Goal: Information Seeking & Learning: Learn about a topic

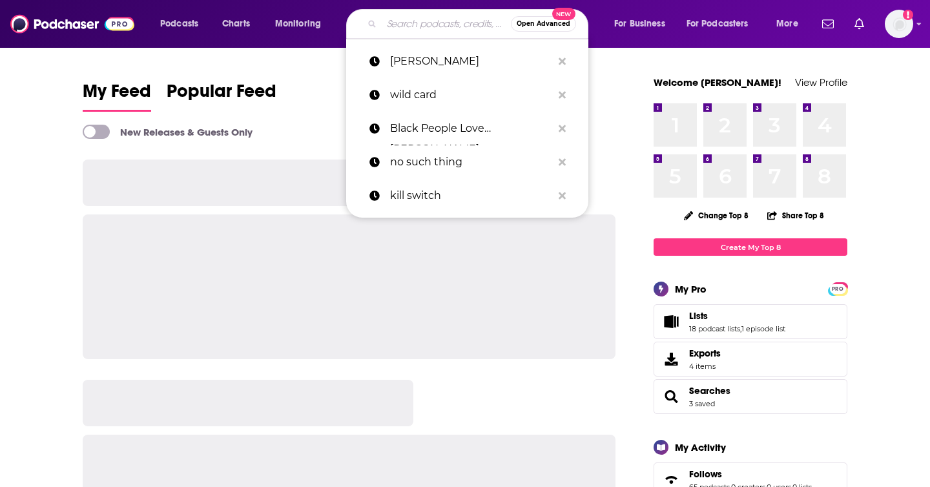
click at [453, 24] on input "Search podcasts, credits, & more..." at bounding box center [446, 24] width 129 height 21
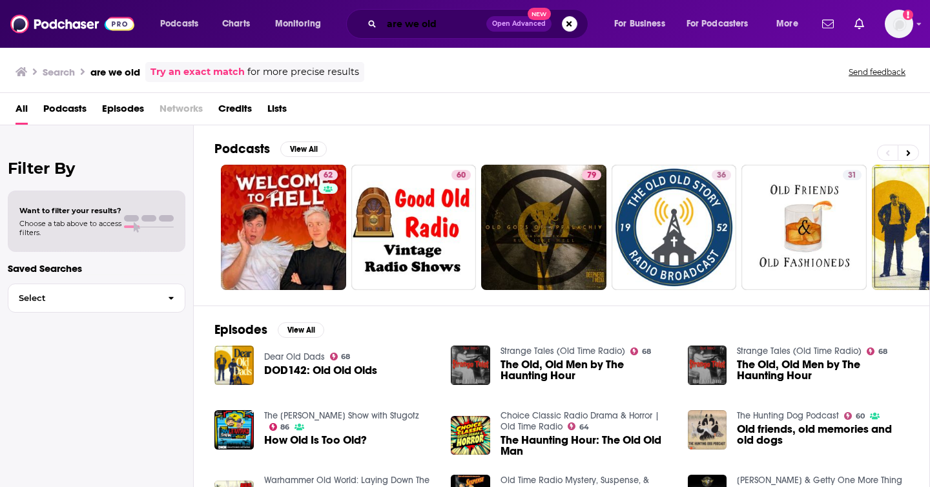
click at [451, 19] on input "are we old" at bounding box center [434, 24] width 105 height 21
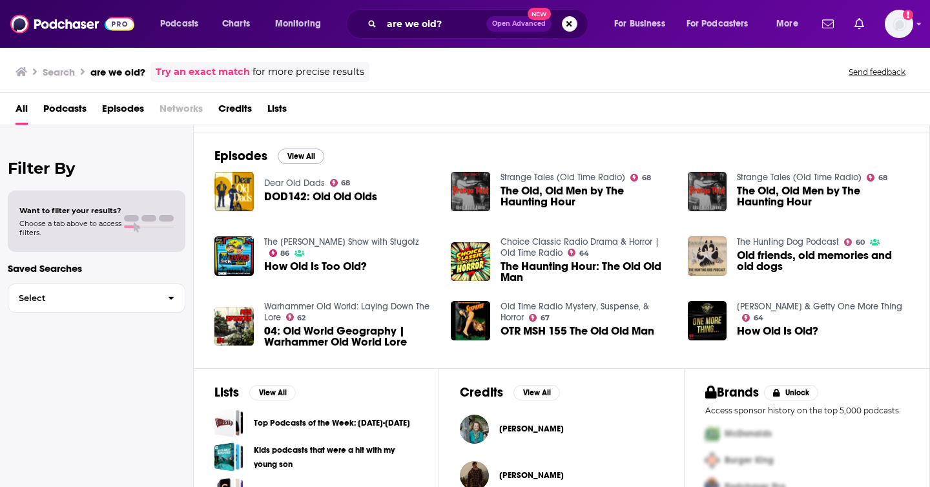
scroll to position [169, 0]
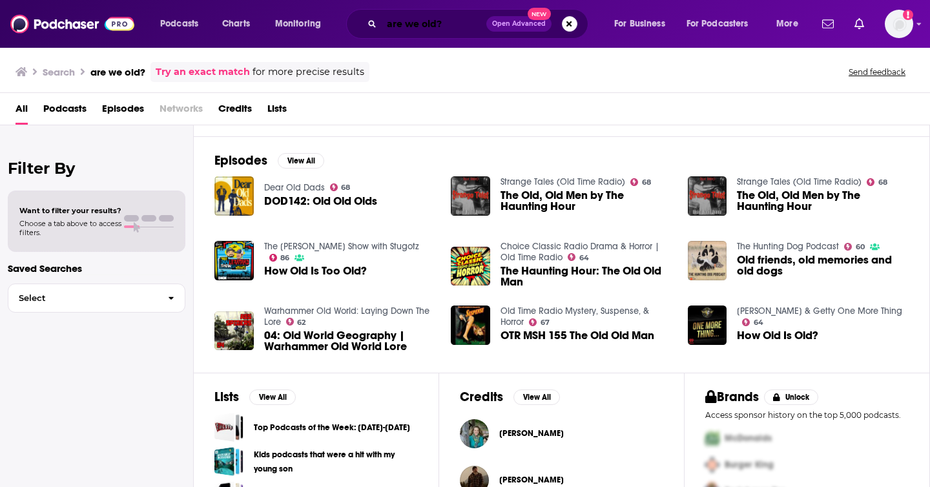
click at [466, 24] on input "are we old?" at bounding box center [434, 24] width 105 height 21
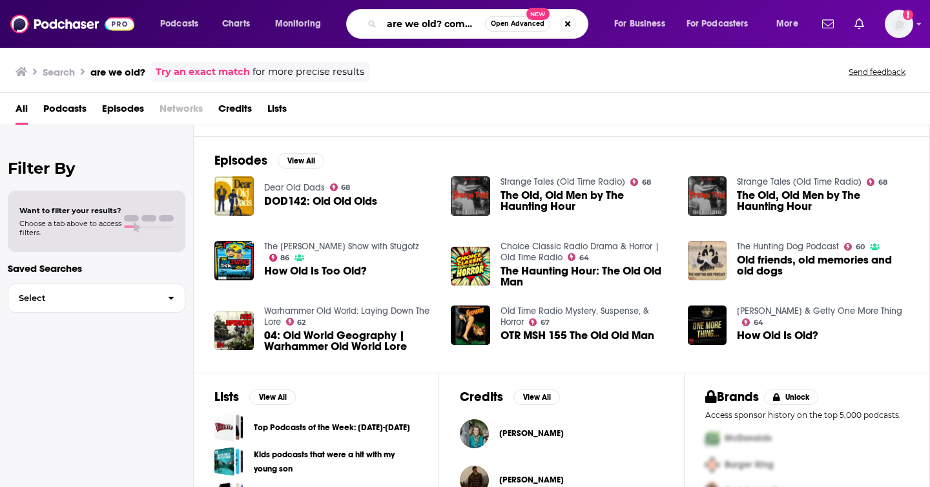
scroll to position [0, 3]
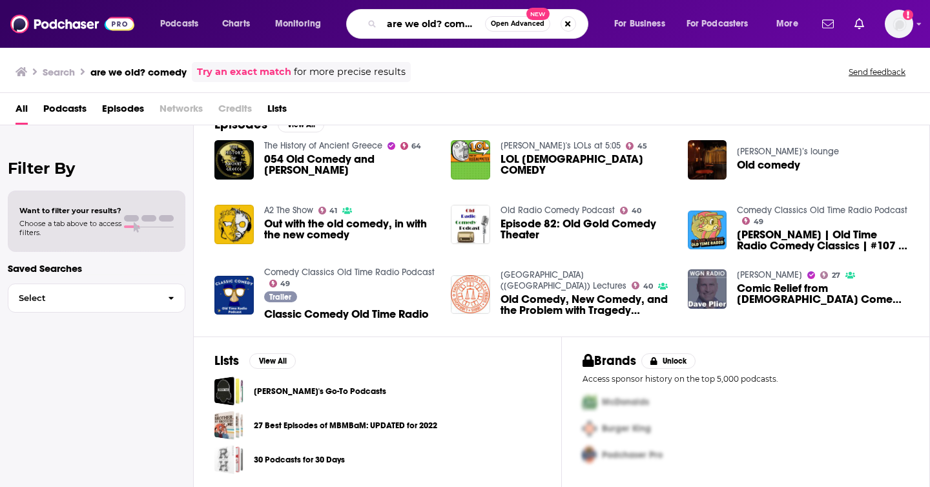
scroll to position [0, 3]
drag, startPoint x: 439, startPoint y: 20, endPoint x: 563, endPoint y: 40, distance: 125.0
click at [563, 40] on div "Podcasts Charts Monitoring are we old? comedy Open Advanced New For Business Fo…" at bounding box center [465, 24] width 930 height 48
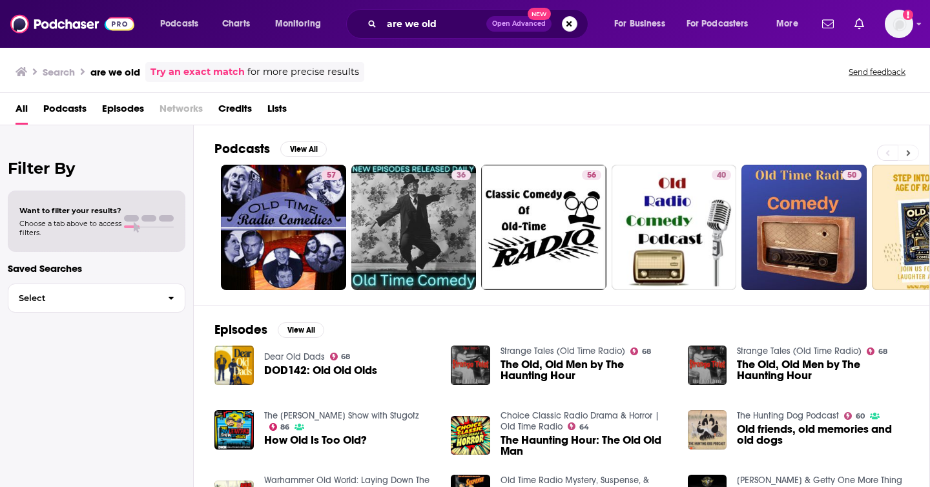
click at [912, 152] on button at bounding box center [908, 153] width 21 height 16
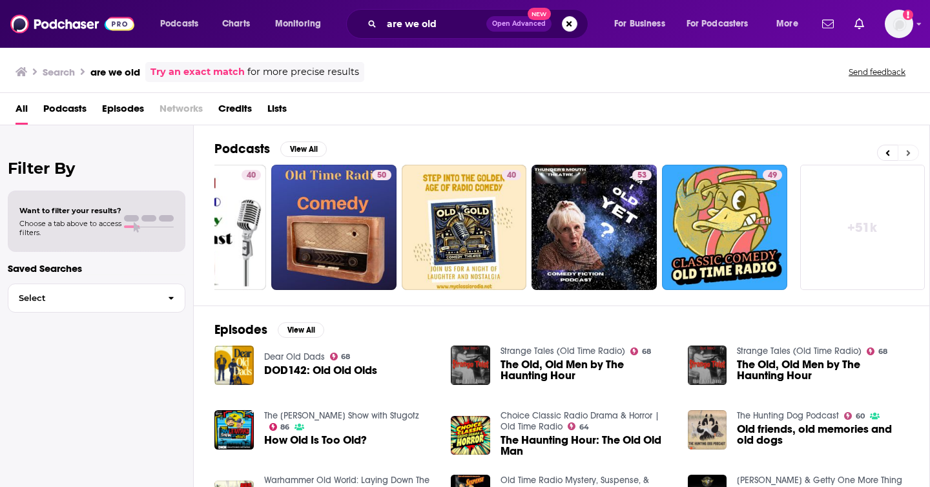
scroll to position [0, 471]
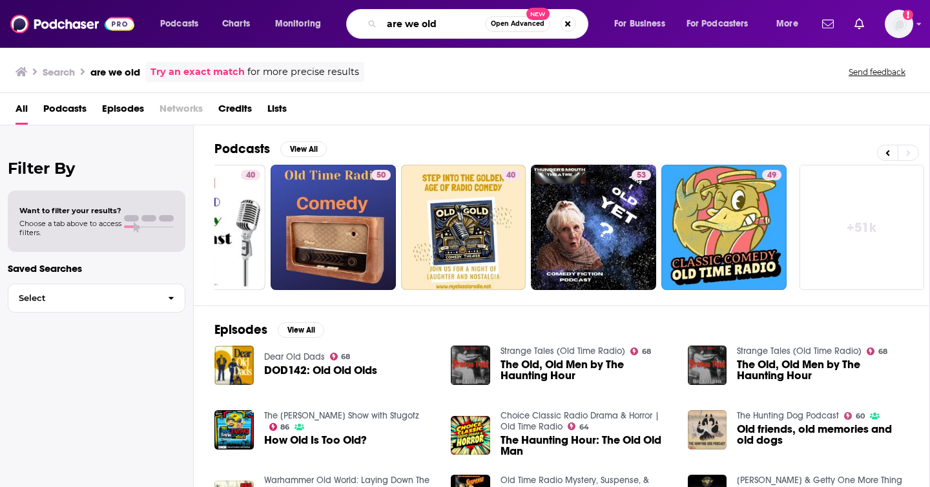
click at [446, 26] on input "are we old" at bounding box center [433, 24] width 103 height 21
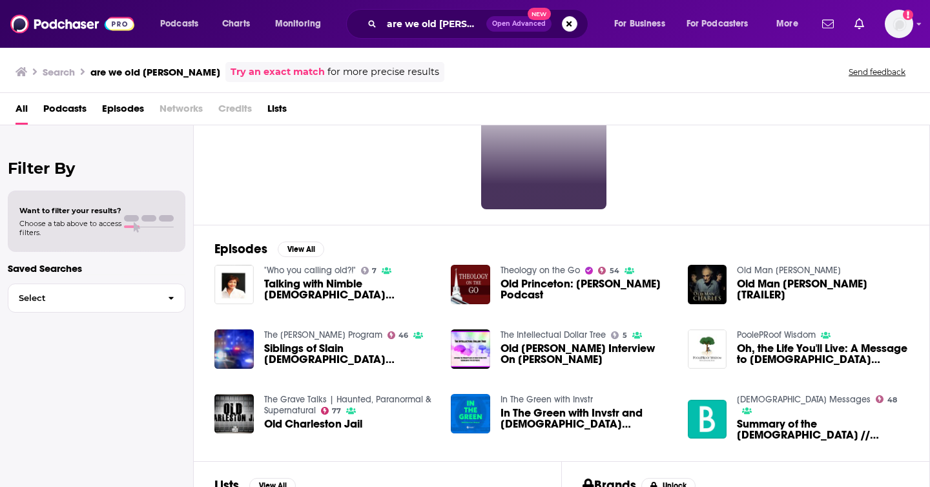
scroll to position [200, 0]
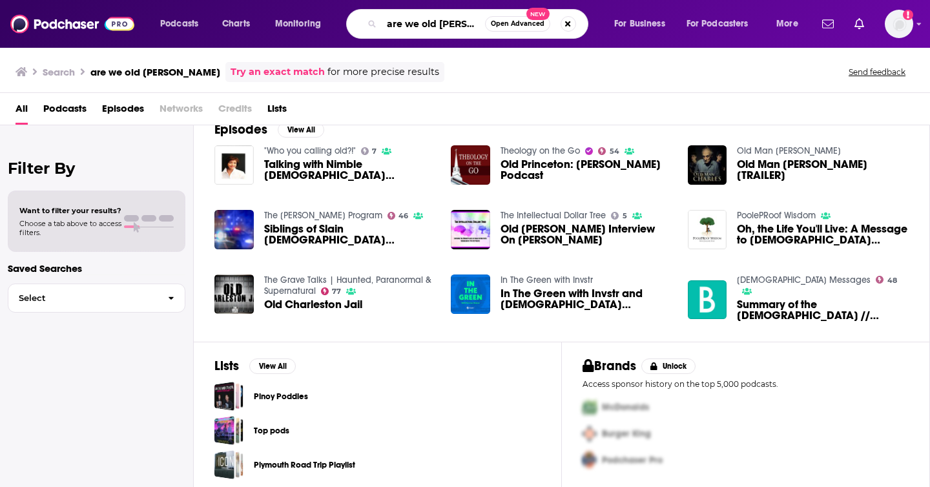
click at [439, 25] on input "are we old [PERSON_NAME]" at bounding box center [433, 24] width 103 height 21
type input "[PERSON_NAME]"
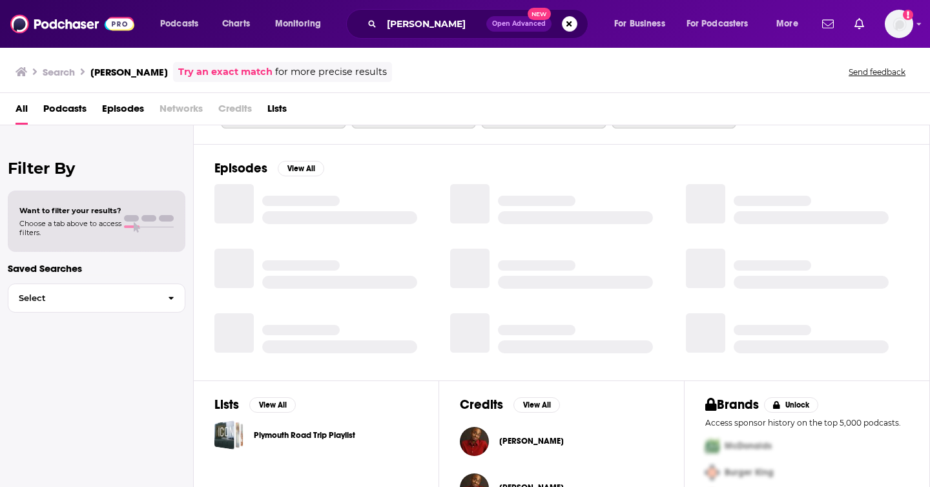
scroll to position [200, 0]
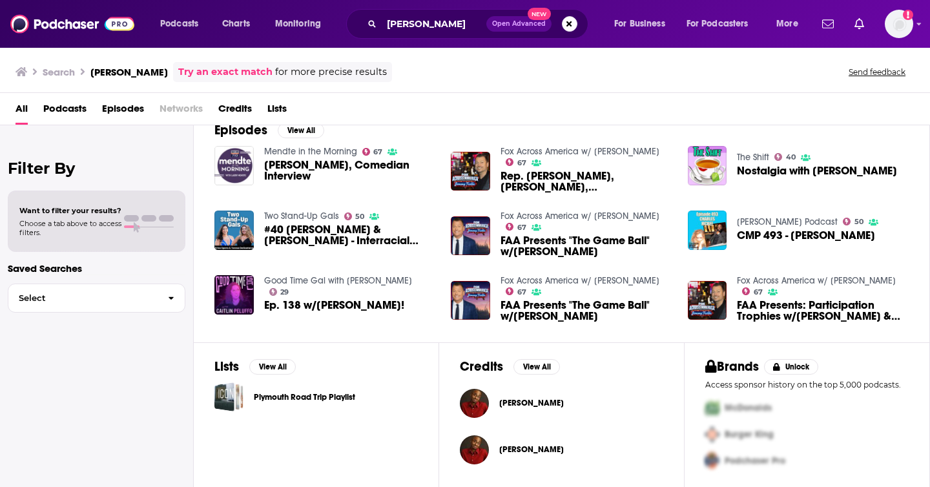
click at [360, 186] on div "Mendte in the Morning 67 [PERSON_NAME], Comedian Interview" at bounding box center [324, 172] width 221 height 52
click at [319, 165] on span "[PERSON_NAME], Comedian Interview" at bounding box center [350, 171] width 172 height 22
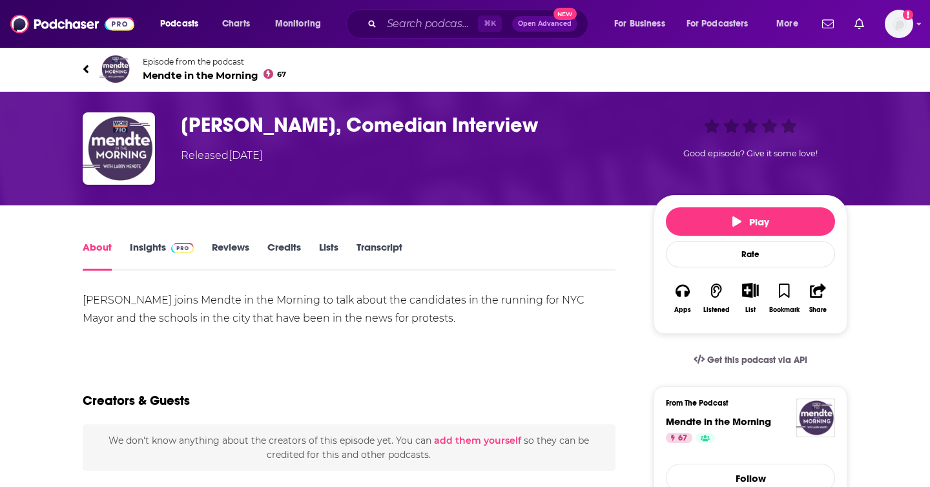
click at [269, 251] on link "Credits" at bounding box center [284, 256] width 34 height 30
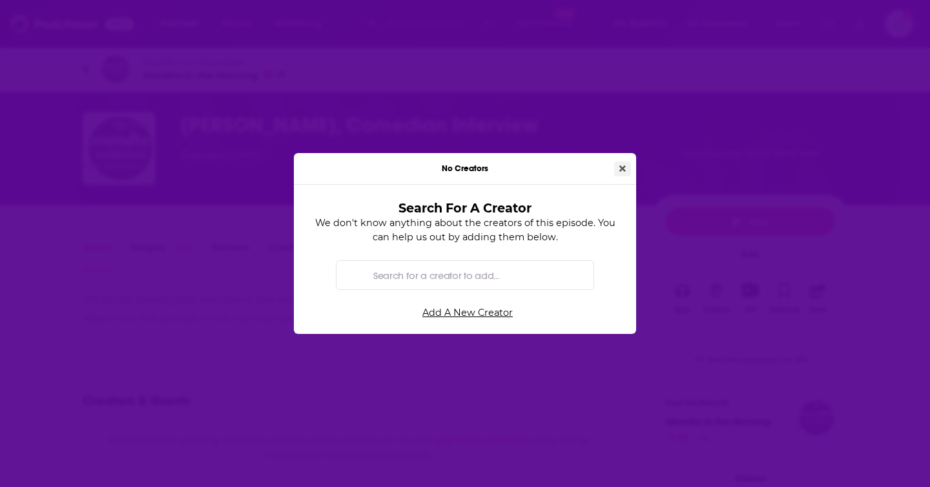
click at [624, 166] on icon "Close" at bounding box center [623, 168] width 6 height 9
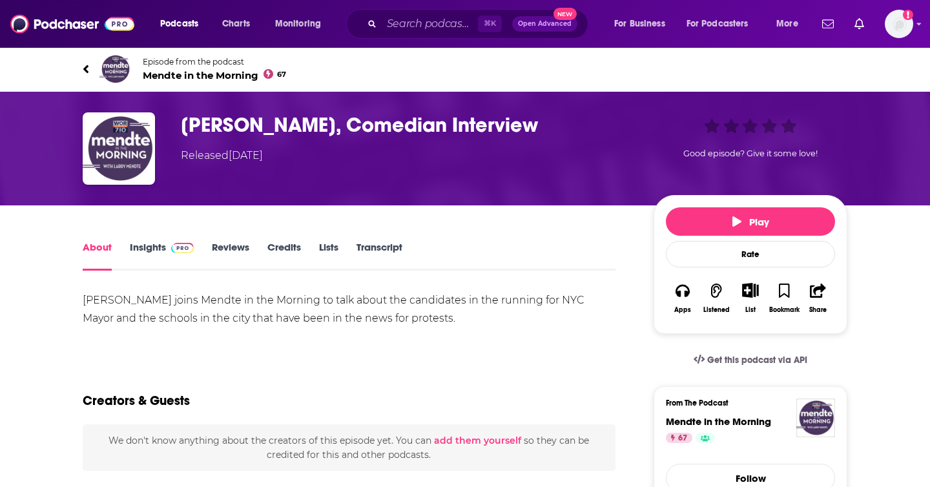
click at [384, 115] on h1 "[PERSON_NAME], Comedian Interview" at bounding box center [407, 124] width 452 height 25
click at [409, 23] on input "Search podcasts, credits, & more..." at bounding box center [430, 24] width 96 height 21
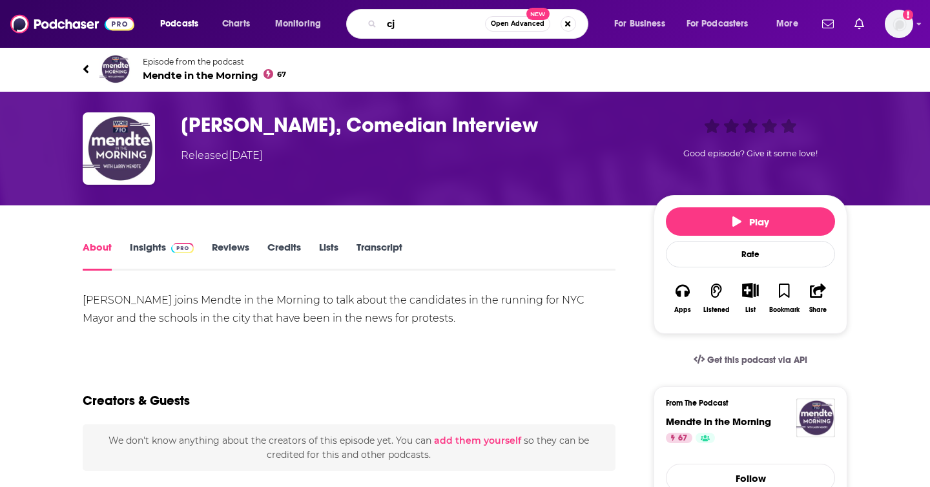
type input "c"
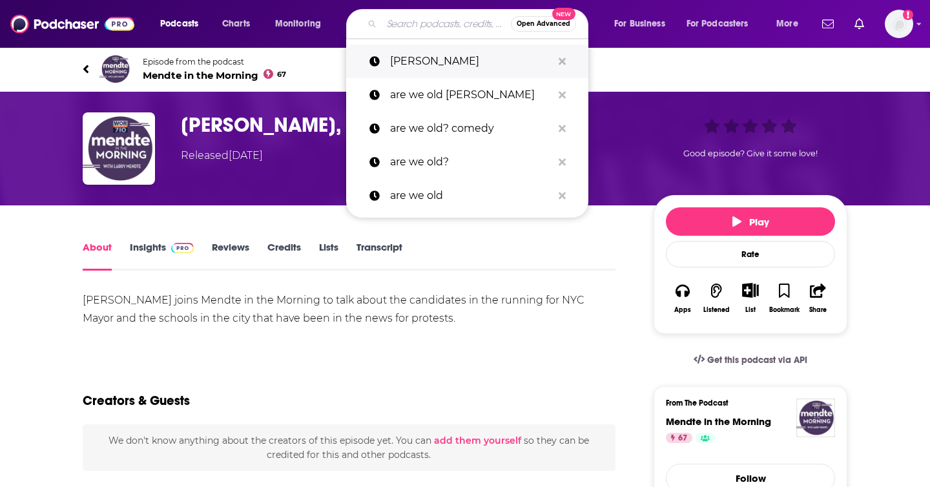
click at [435, 71] on p "[PERSON_NAME]" at bounding box center [471, 62] width 162 height 34
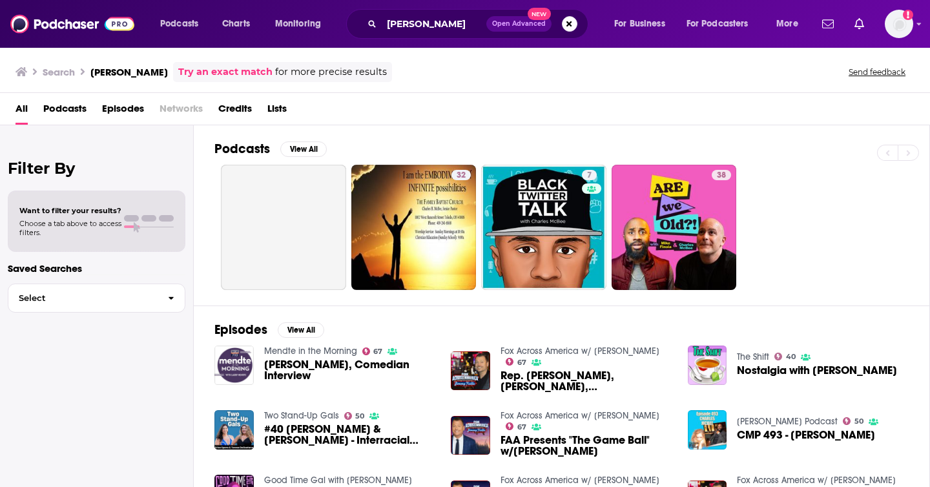
click at [226, 109] on span "Credits" at bounding box center [235, 111] width 34 height 26
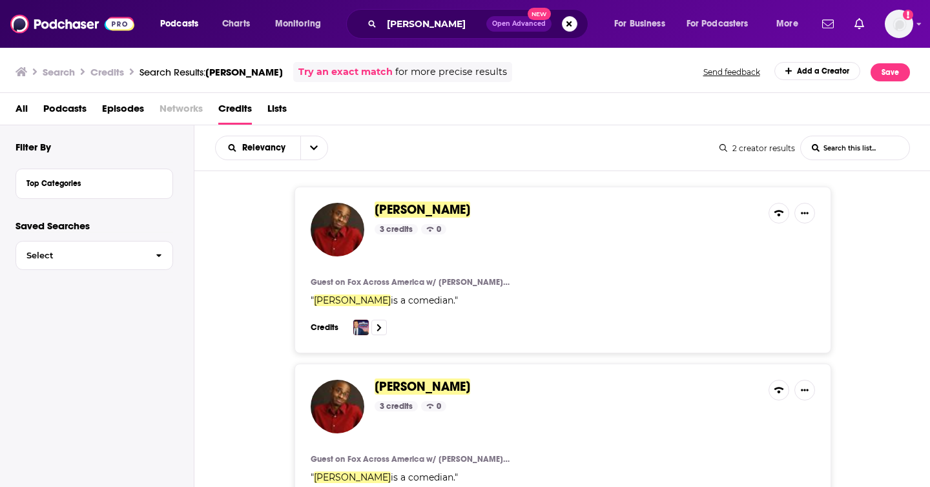
click at [124, 112] on span "Episodes" at bounding box center [123, 111] width 42 height 26
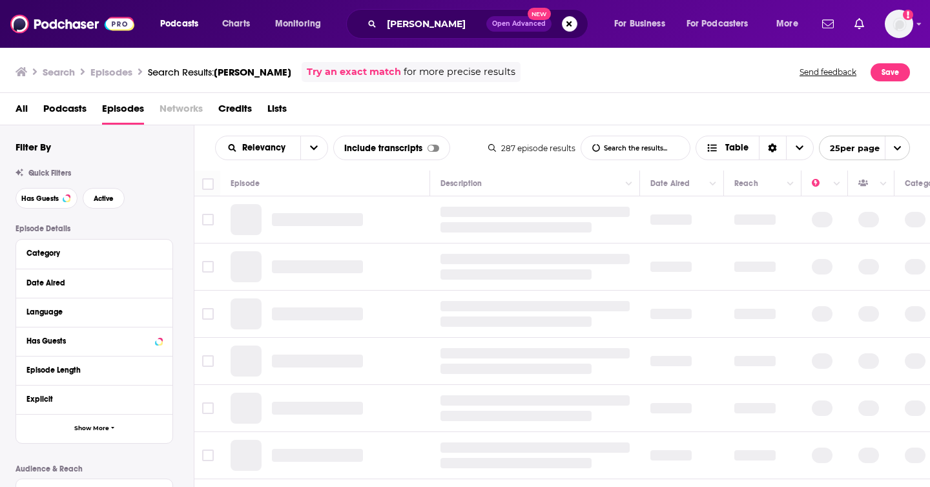
click at [68, 112] on span "Podcasts" at bounding box center [64, 111] width 43 height 26
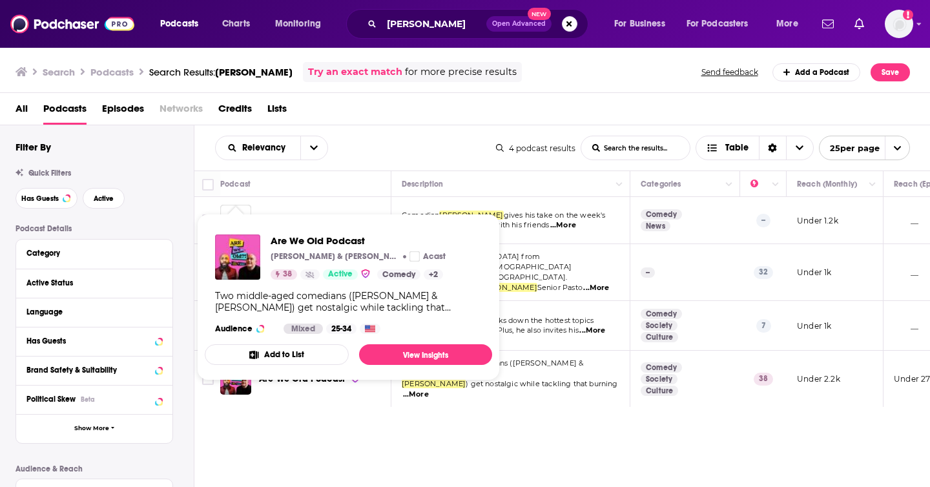
click at [236, 364] on span "Are We Old Podcast [PERSON_NAME] & [PERSON_NAME] Acast 38 Active Comedy + 2 Two…" at bounding box center [348, 297] width 287 height 146
click at [307, 240] on span "Are We Old Podcast" at bounding box center [358, 241] width 175 height 12
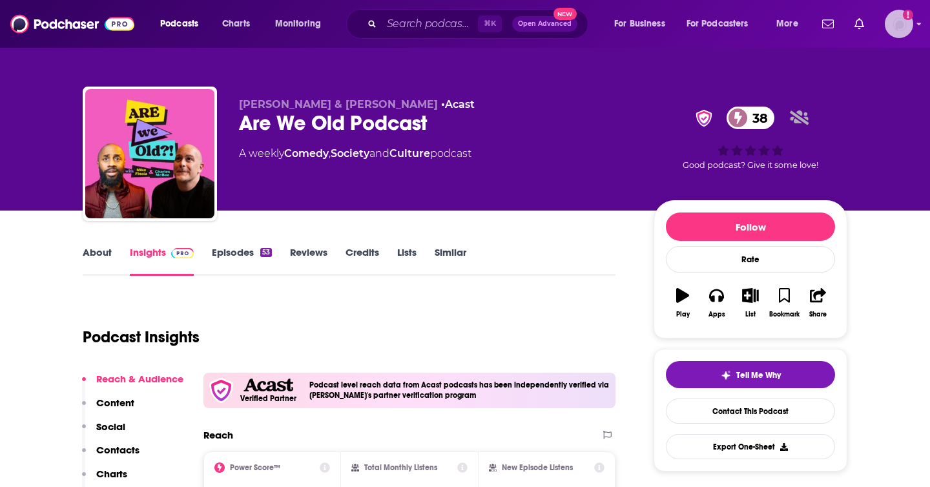
click at [897, 17] on img "Logged in as heidiv" at bounding box center [899, 24] width 28 height 28
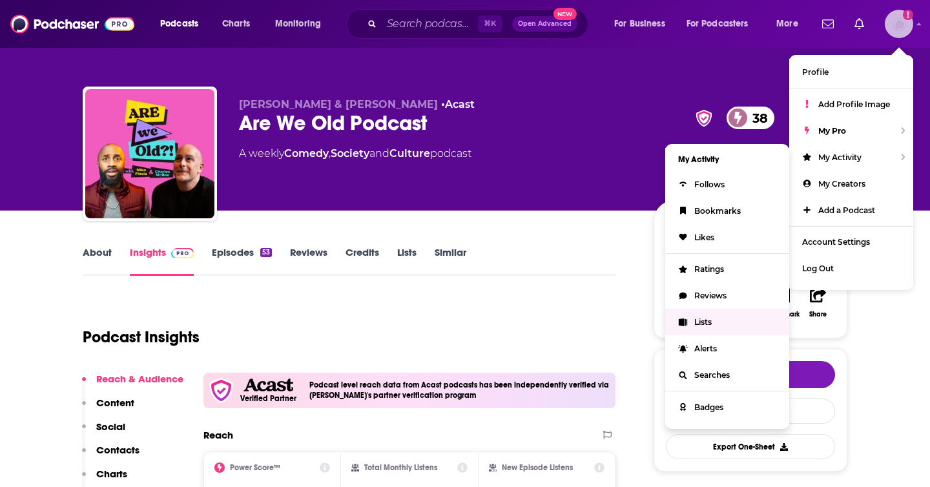
click at [711, 322] on span "Lists" at bounding box center [702, 322] width 17 height 10
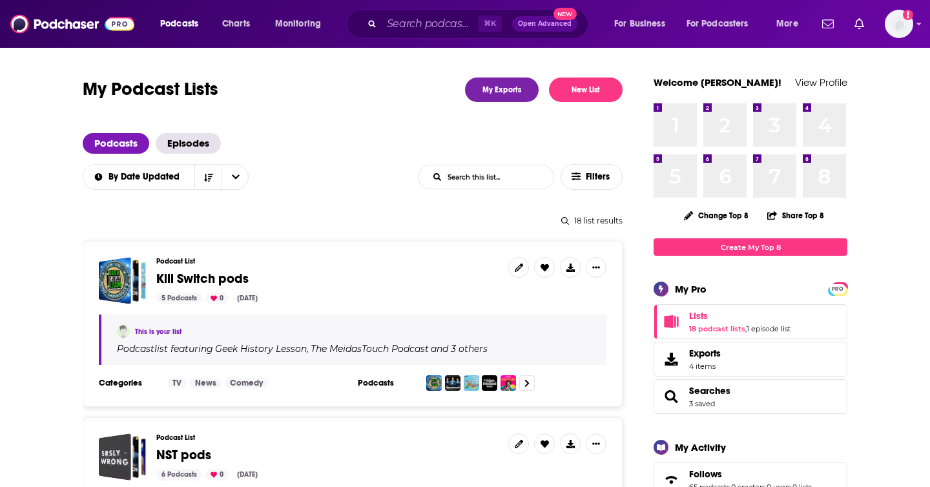
scroll to position [65, 0]
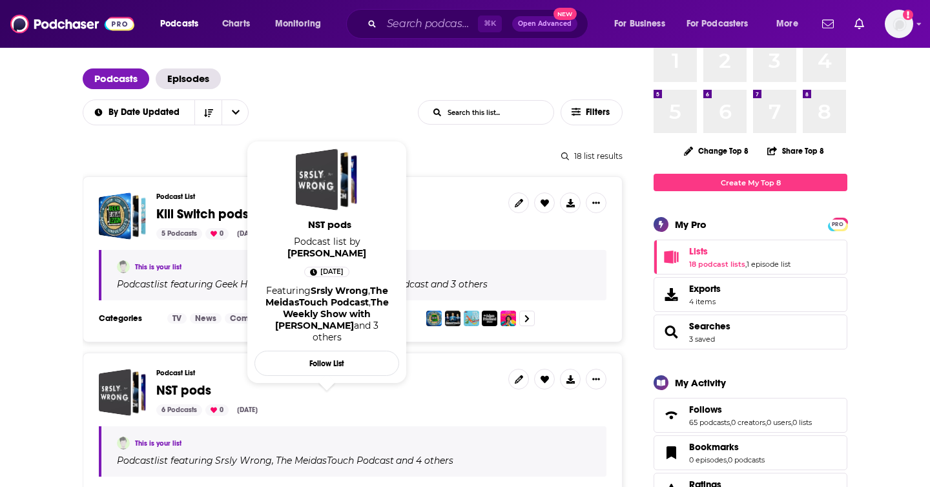
click at [195, 388] on span "NST pods" at bounding box center [183, 390] width 55 height 16
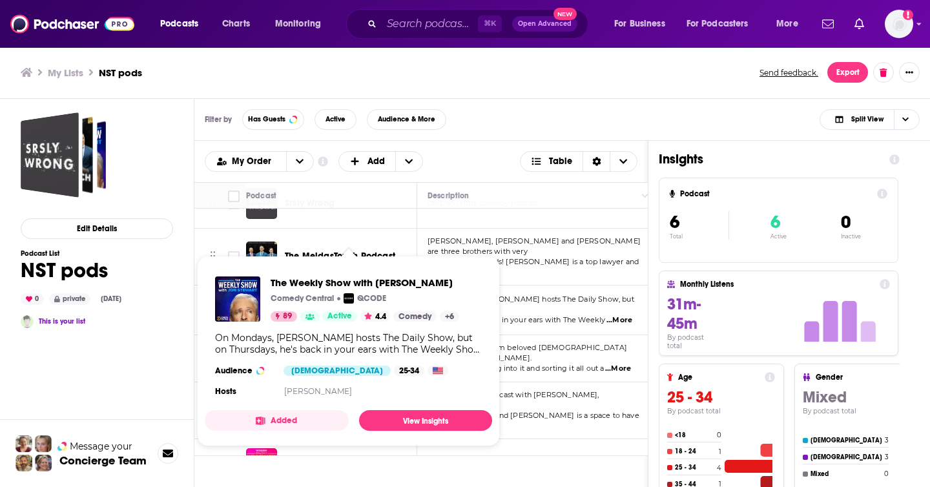
scroll to position [28, 0]
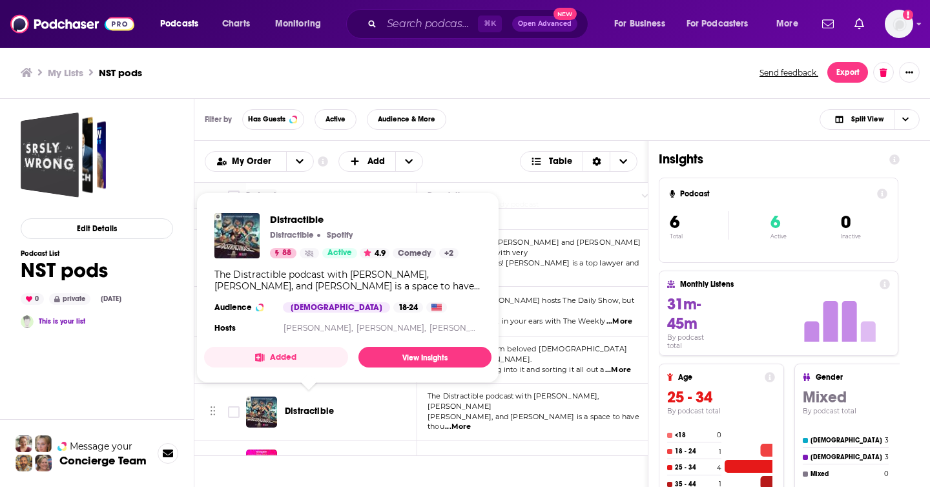
click at [317, 406] on span "Distractible" at bounding box center [309, 411] width 49 height 11
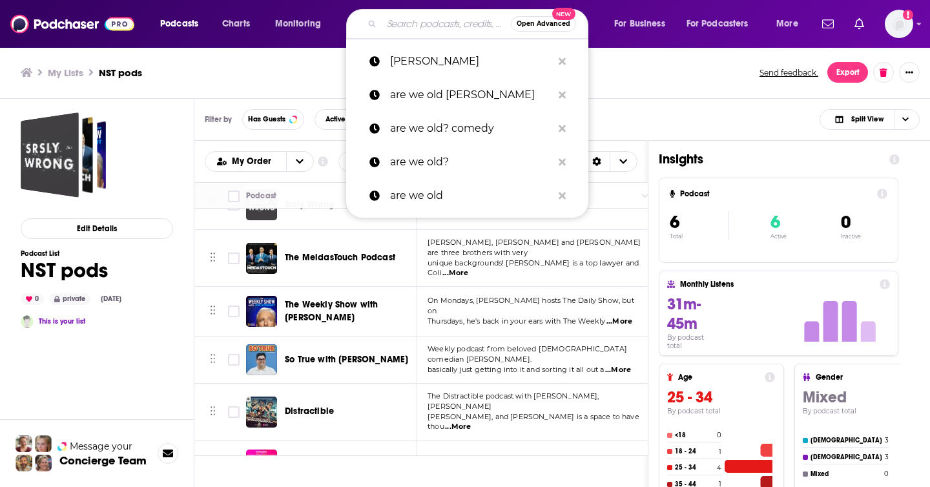
click at [437, 19] on input "Search podcasts, credits, & more..." at bounding box center [446, 24] width 129 height 21
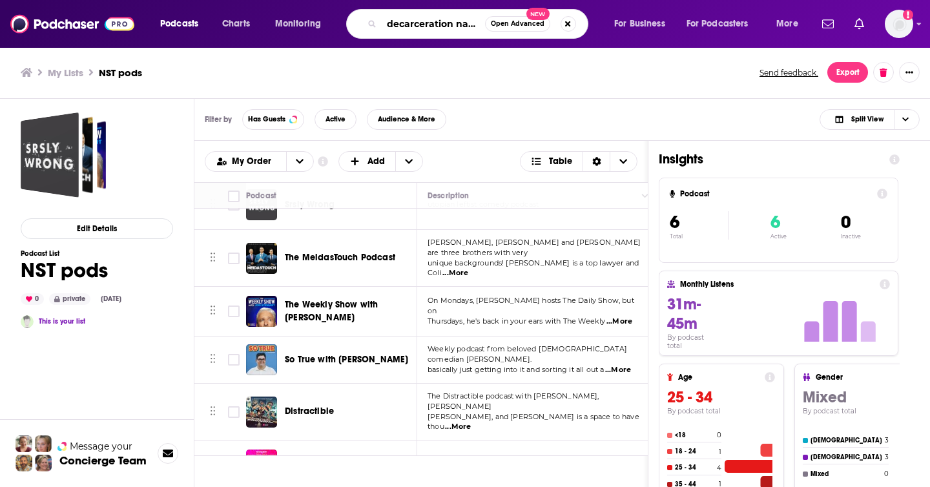
scroll to position [0, 7]
type input "decarceration nation"
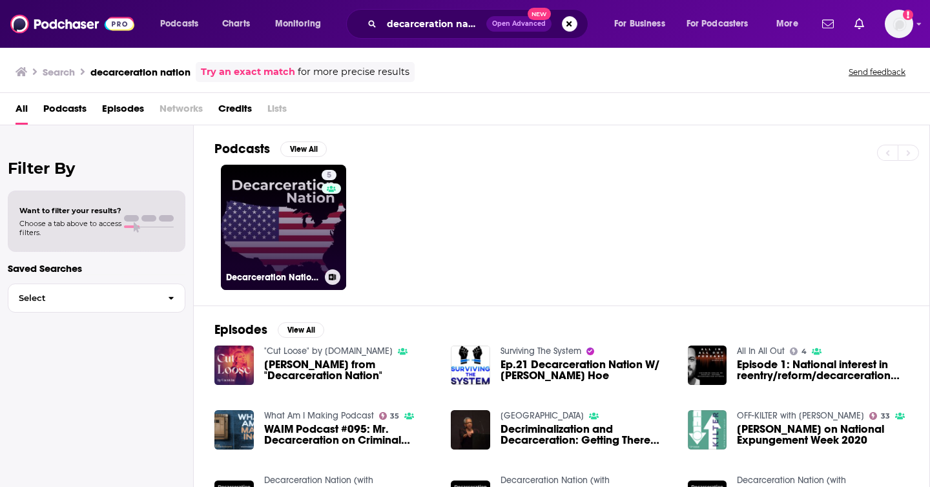
click at [291, 222] on link "5 Decarceration Nation (with [PERSON_NAME] and [PERSON_NAME])" at bounding box center [283, 227] width 125 height 125
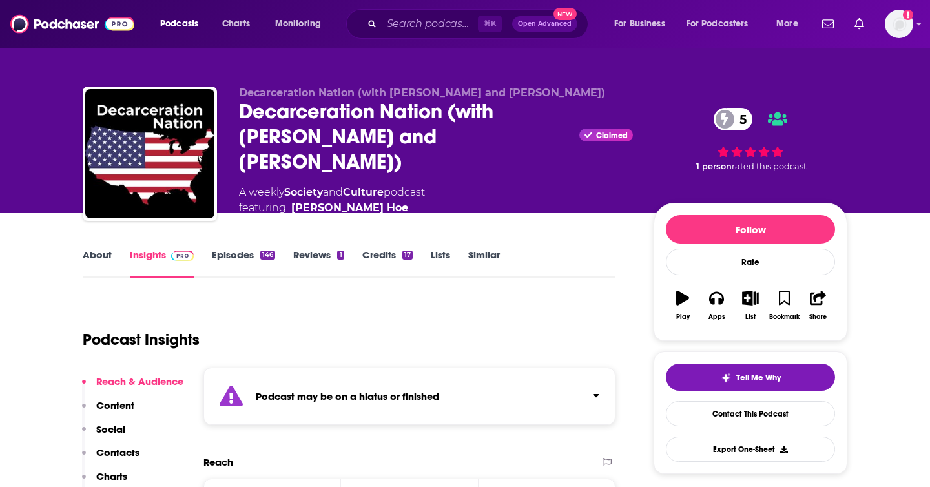
click at [244, 249] on link "Episodes 146" at bounding box center [243, 264] width 63 height 30
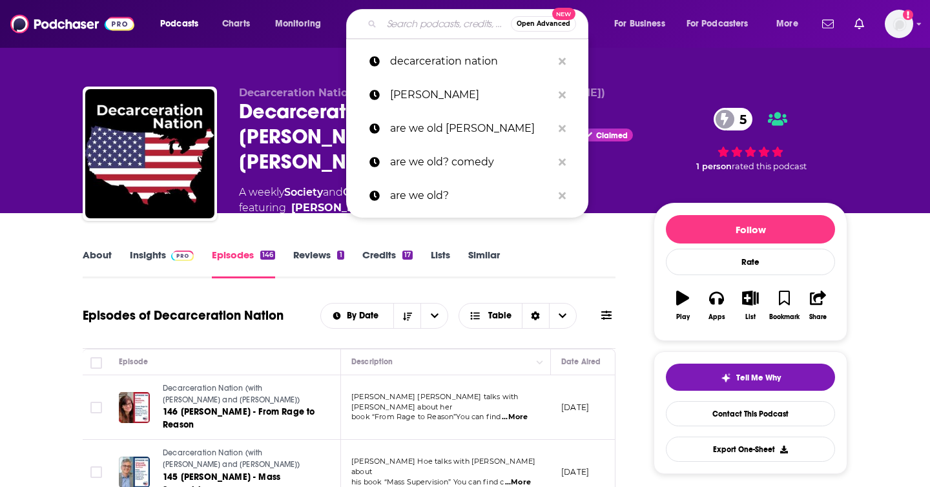
click at [388, 28] on input "Search podcasts, credits, & more..." at bounding box center [446, 24] width 129 height 21
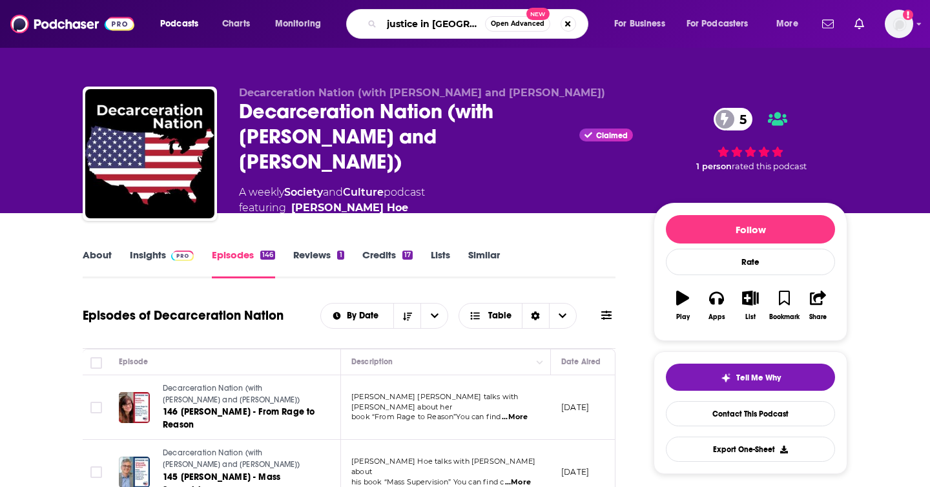
type input "justice in [GEOGRAPHIC_DATA]"
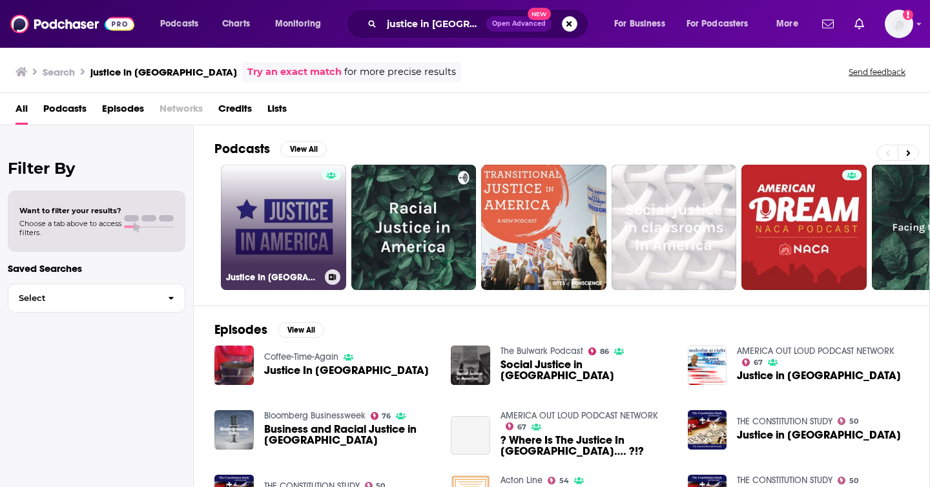
click at [283, 229] on link "Justice In [GEOGRAPHIC_DATA]" at bounding box center [283, 227] width 125 height 125
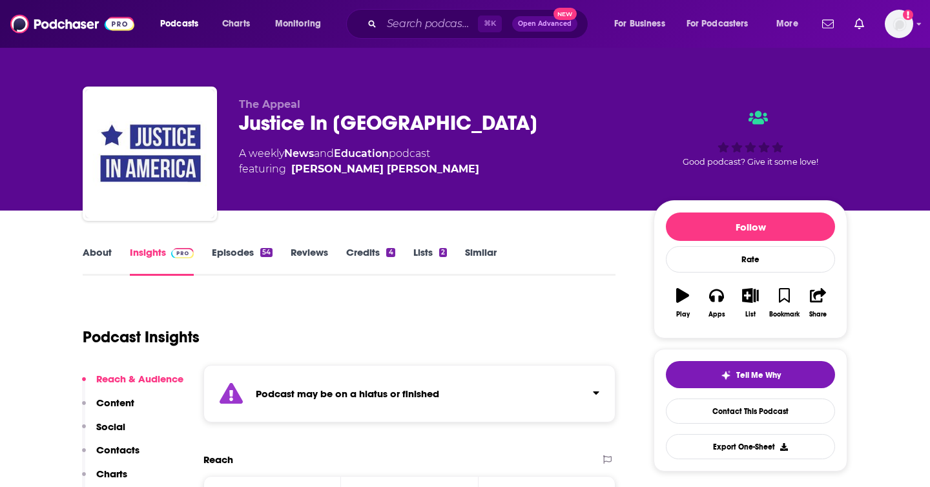
click at [262, 255] on div "54" at bounding box center [266, 252] width 12 height 9
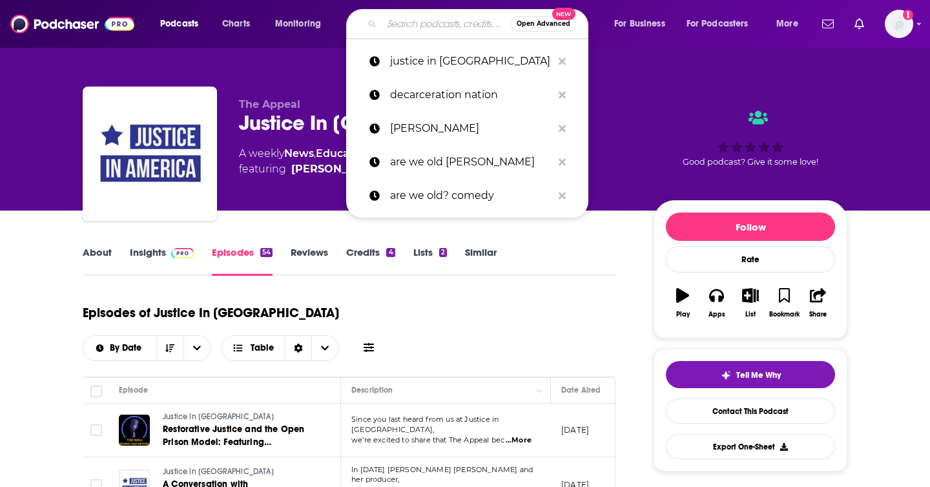
click at [391, 18] on input "Search podcasts, credits, & more..." at bounding box center [446, 24] width 129 height 21
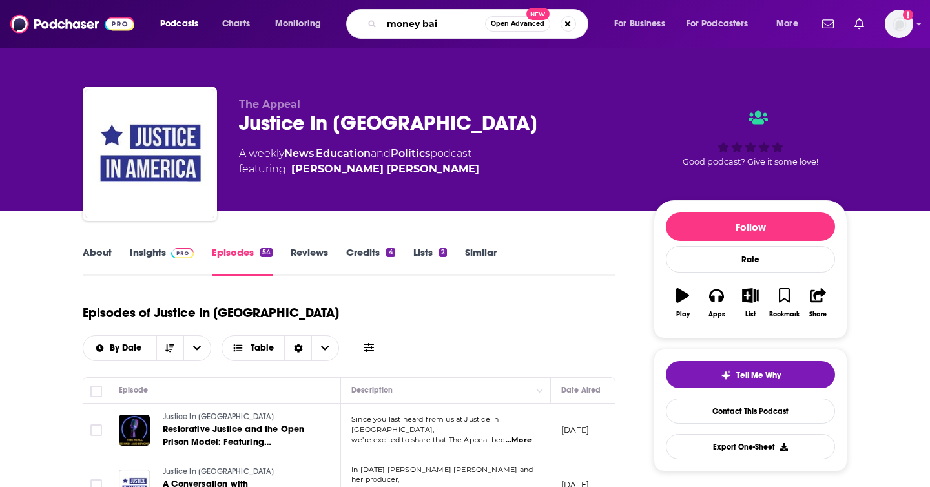
type input "money bail"
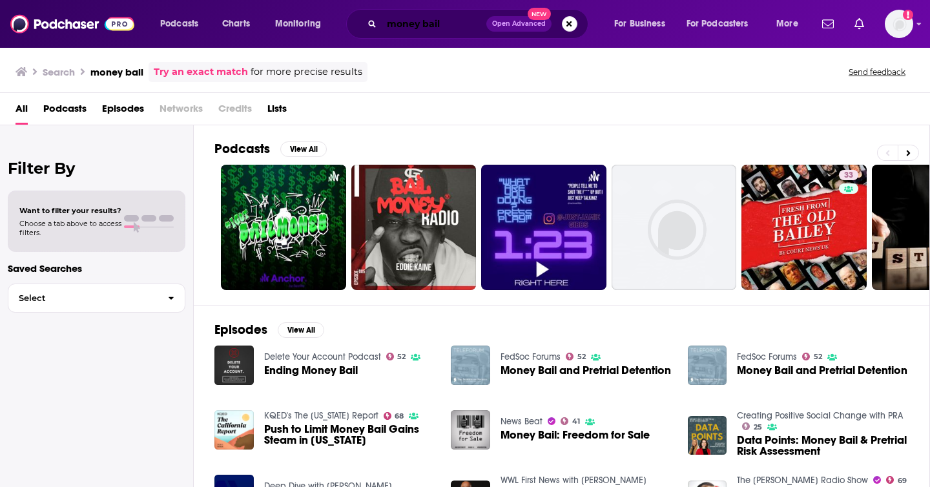
click at [412, 26] on input "money bail" at bounding box center [434, 24] width 105 height 21
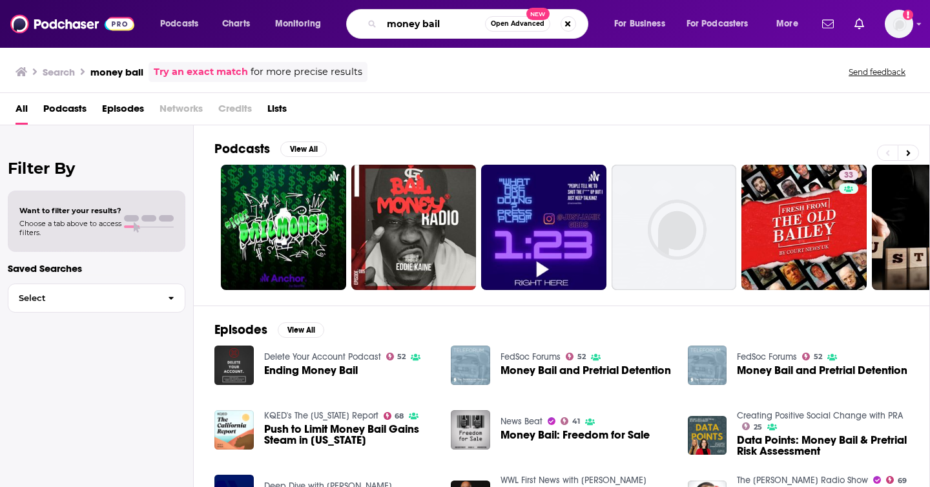
click at [412, 26] on input "money bail" at bounding box center [433, 24] width 103 height 21
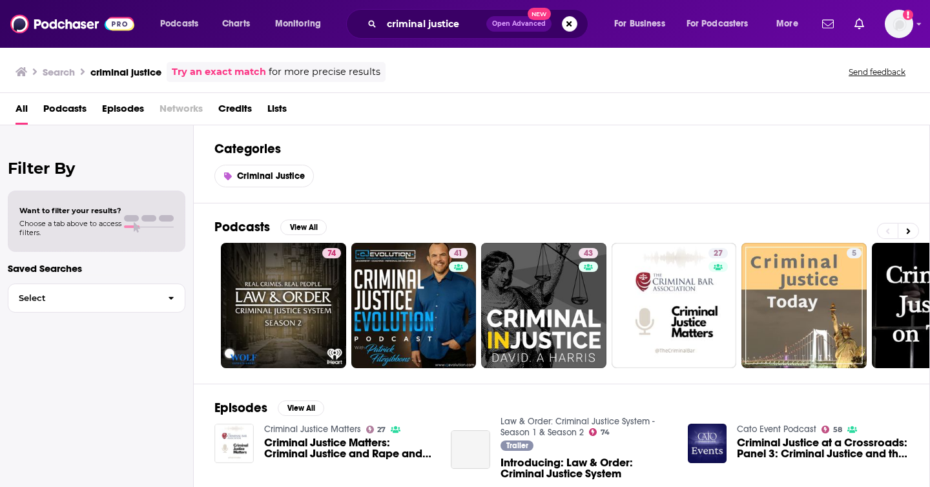
click at [284, 109] on span "Lists" at bounding box center [276, 111] width 19 height 26
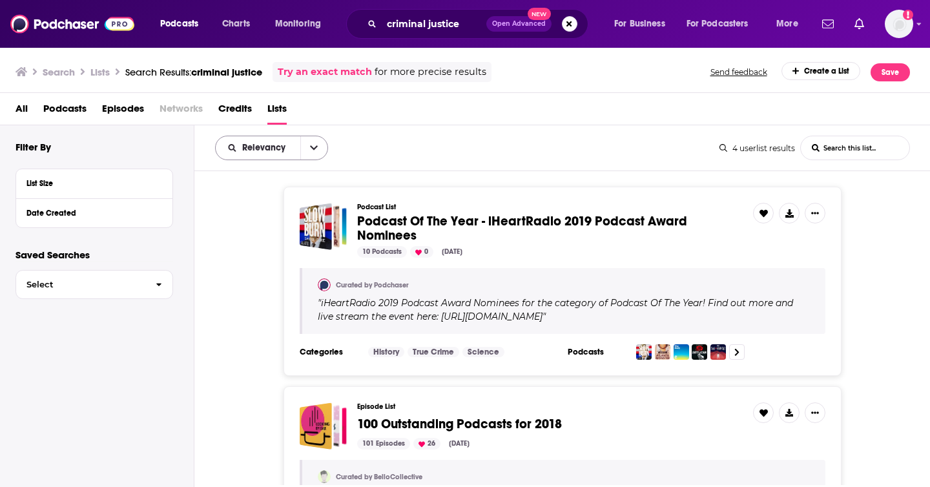
click at [311, 151] on icon "open menu" at bounding box center [314, 147] width 8 height 9
click at [266, 149] on span "Relevancy" at bounding box center [266, 147] width 48 height 9
click at [259, 146] on span "Relevancy" at bounding box center [266, 147] width 48 height 9
click at [269, 211] on span "Trending" at bounding box center [280, 214] width 76 height 7
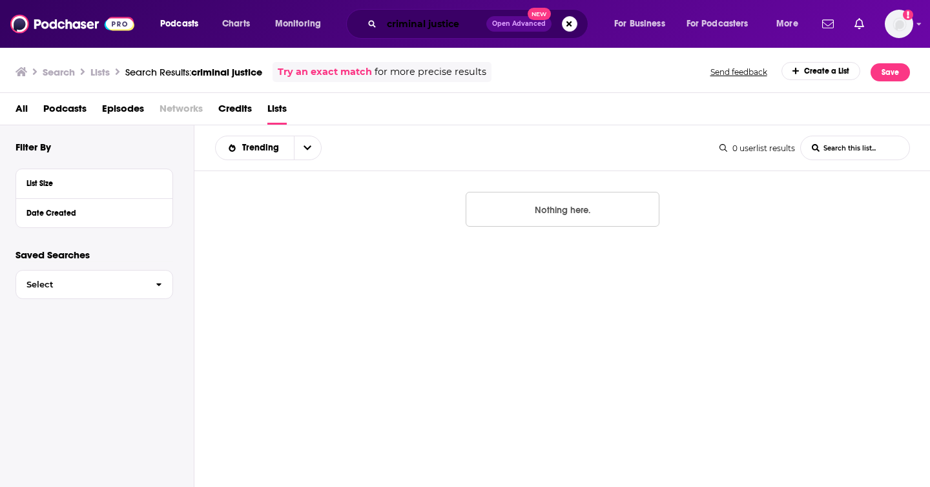
click at [404, 28] on input "criminal justice" at bounding box center [434, 24] width 105 height 21
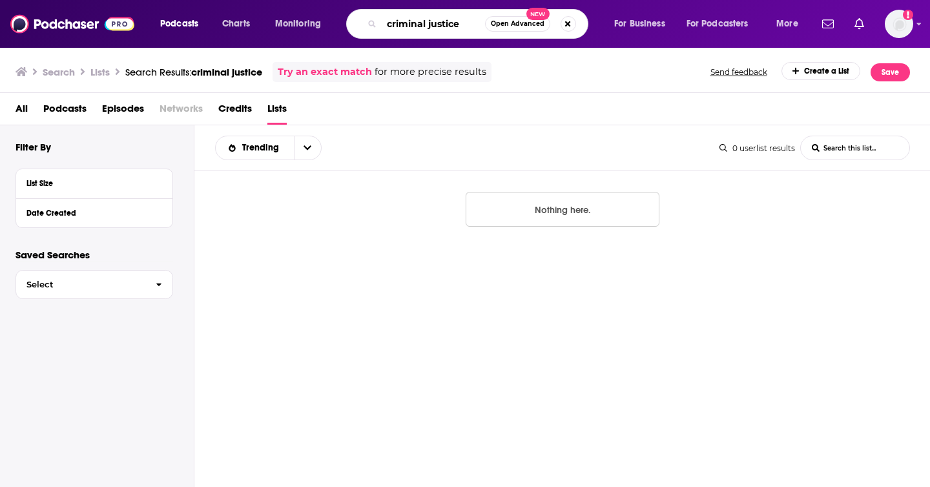
click at [404, 28] on input "criminal justice" at bounding box center [433, 24] width 103 height 21
type input "corruption uncovered"
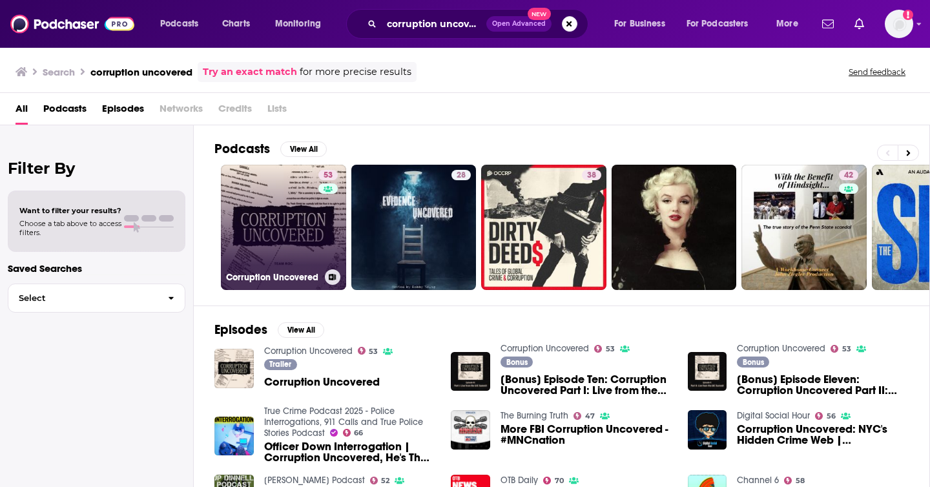
click at [273, 197] on link "53 Corruption Uncovered" at bounding box center [283, 227] width 125 height 125
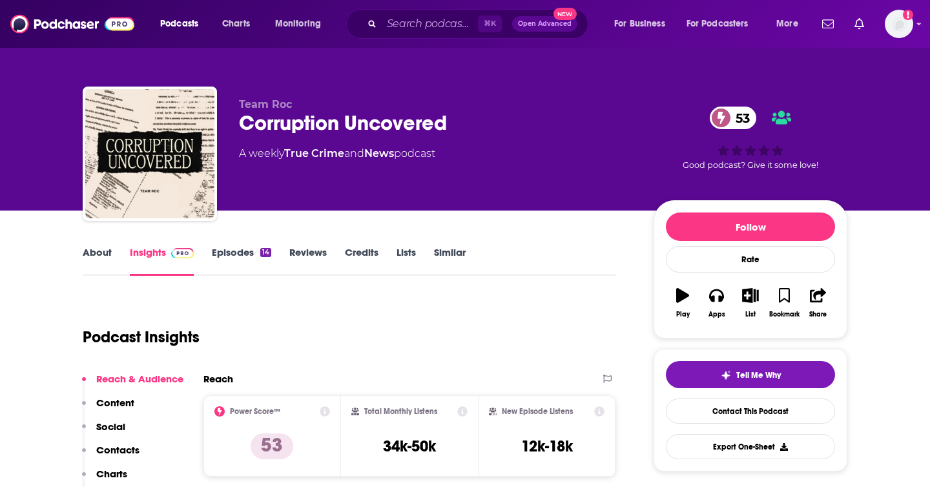
click at [99, 252] on link "About" at bounding box center [97, 261] width 29 height 30
